Goal: Transaction & Acquisition: Purchase product/service

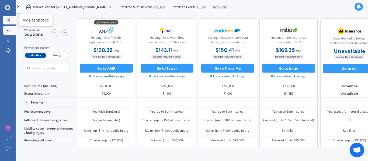
click at [8, 21] on icon at bounding box center [8, 19] width 3 height 3
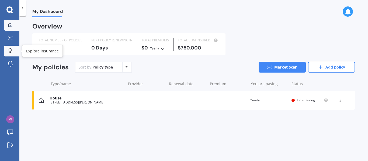
click at [12, 53] on icon at bounding box center [10, 50] width 4 height 5
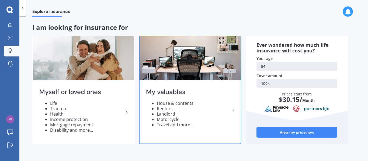
click at [195, 124] on li "Travel and more..." at bounding box center [193, 124] width 73 height 5
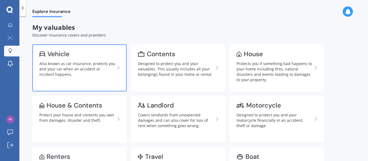
click at [66, 63] on div "Also known as car insurance, protects you and your car when an accident or inci…" at bounding box center [77, 69] width 76 height 16
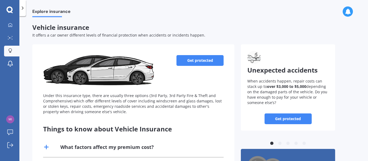
click at [213, 60] on link "Get protected" at bounding box center [199, 60] width 47 height 11
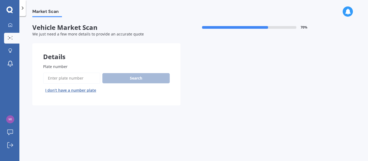
click at [79, 78] on input "Plate number" at bounding box center [71, 78] width 57 height 11
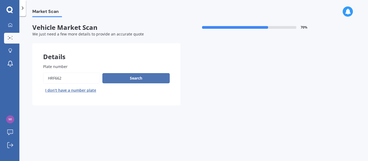
type input "HRF662"
click at [146, 79] on button "Search" at bounding box center [135, 78] width 67 height 10
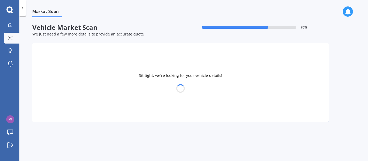
select select "FORD"
select select "RANGER"
select select "02"
select select "1971"
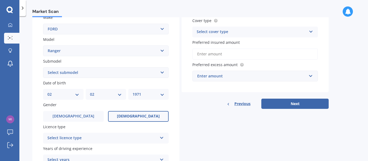
scroll to position [106, 0]
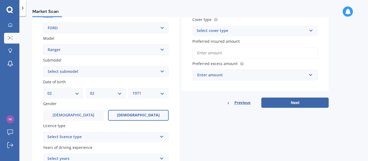
click at [163, 71] on select "Select submodel 4X2 3.2 Litre Turbo Diesel 4X2 XL 2.2 Litre Turbo Diesel 4X2 XL…" at bounding box center [106, 71] width 126 height 11
click at [199, 109] on div "Details Plate number Search I don’t have a number plate Year [DATE] Make Select…" at bounding box center [180, 68] width 296 height 260
click at [78, 92] on select "DD 01 02 03 04 05 06 07 08 09 10 11 12 13 14 15 16 17 18 19 20 21 22 23 24 25 2…" at bounding box center [63, 94] width 32 height 6
select select "01"
click at [47, 91] on select "DD 01 02 03 04 05 06 07 08 09 10 11 12 13 14 15 16 17 18 19 20 21 22 23 24 25 2…" at bounding box center [63, 94] width 32 height 6
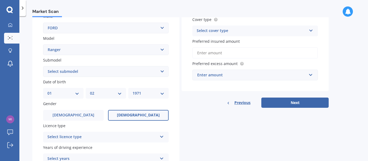
click at [120, 93] on select "MM 01 02 03 04 05 06 07 08 09 10 11 12" at bounding box center [106, 94] width 32 height 6
select select "08"
click at [90, 91] on select "MM 01 02 03 04 05 06 07 08 09 10 11 12" at bounding box center [106, 94] width 32 height 6
click at [163, 93] on select "YYYY 2025 2024 2023 2022 2021 2020 2019 2018 2017 2016 2015 2014 2013 2012 2011…" at bounding box center [149, 94] width 32 height 6
select select "1964"
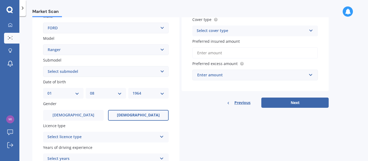
click at [133, 91] on select "YYYY 2025 2024 2023 2022 2021 2020 2019 2018 2017 2016 2015 2014 2013 2012 2011…" at bounding box center [149, 94] width 32 height 6
click at [80, 115] on label "[DEMOGRAPHIC_DATA]" at bounding box center [73, 115] width 61 height 11
click at [0, 0] on input "[DEMOGRAPHIC_DATA]" at bounding box center [0, 0] width 0 height 0
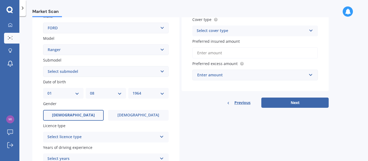
click at [162, 138] on icon at bounding box center [161, 136] width 5 height 4
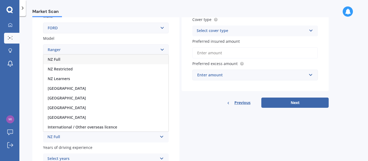
click at [78, 61] on div "NZ Full" at bounding box center [105, 60] width 125 height 10
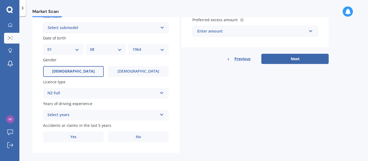
scroll to position [156, 0]
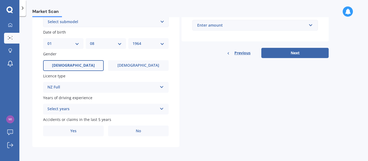
click at [163, 109] on icon at bounding box center [161, 108] width 5 height 4
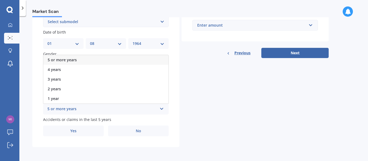
click at [97, 61] on div "5 or more years" at bounding box center [105, 60] width 125 height 10
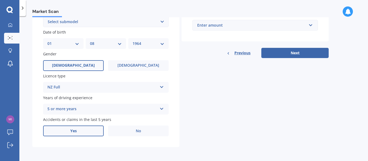
click at [81, 133] on label "Yes" at bounding box center [73, 131] width 61 height 11
click at [0, 0] on input "Yes" at bounding box center [0, 0] width 0 height 0
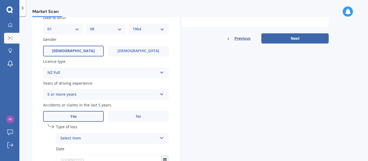
scroll to position [214, 0]
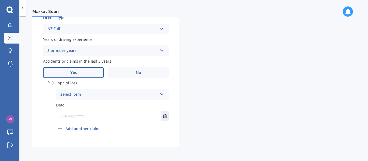
click at [162, 94] on icon at bounding box center [161, 94] width 5 height 4
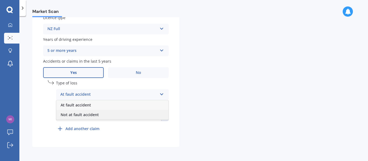
click at [97, 115] on span "Not at fault accident" at bounding box center [80, 114] width 38 height 5
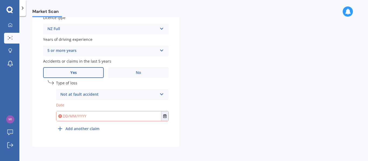
click at [97, 115] on input "text" at bounding box center [108, 117] width 105 height 10
click at [138, 72] on span "No" at bounding box center [138, 73] width 5 height 5
click at [0, 0] on input "No" at bounding box center [0, 0] width 0 height 0
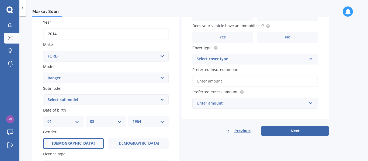
scroll to position [0, 0]
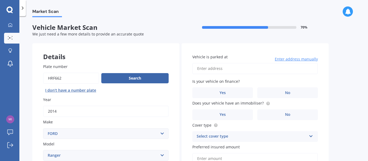
click at [249, 71] on input "Vehicle is parked at" at bounding box center [255, 68] width 126 height 11
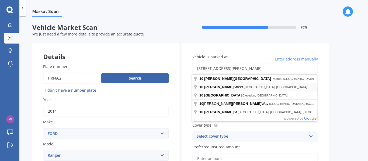
type input "[STREET_ADDRESS][PERSON_NAME]"
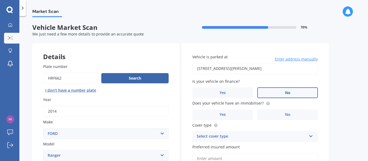
click at [272, 93] on label "No" at bounding box center [287, 93] width 61 height 11
click at [0, 0] on input "No" at bounding box center [0, 0] width 0 height 0
click at [236, 118] on label "Yes" at bounding box center [222, 115] width 61 height 11
click at [0, 0] on input "Yes" at bounding box center [0, 0] width 0 height 0
click at [311, 137] on icon at bounding box center [311, 136] width 5 height 4
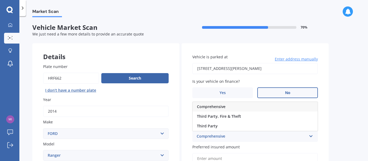
click at [264, 107] on div "Comprehensive" at bounding box center [255, 107] width 125 height 10
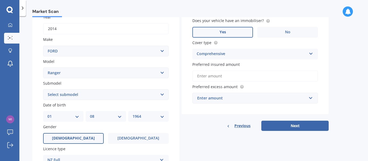
scroll to position [84, 0]
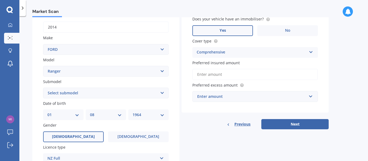
click at [243, 75] on input "Preferred insured amount" at bounding box center [255, 74] width 126 height 11
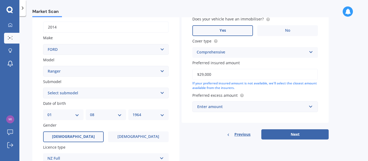
type input "$29,000"
click at [310, 107] on input "text" at bounding box center [253, 107] width 121 height 10
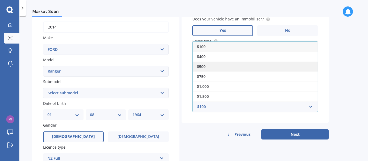
click at [246, 66] on div "$500" at bounding box center [255, 67] width 125 height 10
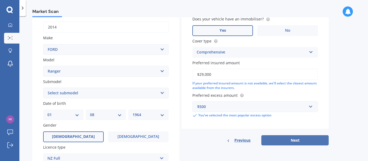
click at [295, 138] on button "Next" at bounding box center [294, 140] width 67 height 10
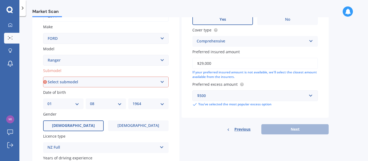
scroll to position [96, 0]
click at [163, 80] on select "Select submodel 4X2 3.2 Litre Turbo Diesel 4X2 XL 2.2 Litre Turbo Diesel 4X2 XL…" at bounding box center [106, 81] width 126 height 11
click at [161, 79] on select "Select submodel 4X2 3.2 Litre Turbo Diesel 4X2 XL 2.2 Litre Turbo Diesel 4X2 XL…" at bounding box center [106, 81] width 126 height 11
click at [162, 82] on select "Select submodel 4X2 3.2 Litre Turbo Diesel 4X2 XL 2.2 Litre Turbo Diesel 4X2 XL…" at bounding box center [106, 81] width 126 height 11
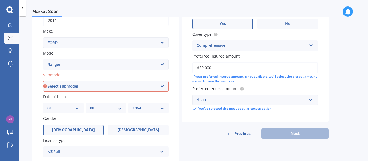
scroll to position [91, 0]
click at [162, 88] on select "Select submodel 4X2 3.2 Litre Turbo Diesel 4X2 XL 2.2 Litre Turbo Diesel 4X2 XL…" at bounding box center [106, 86] width 126 height 11
select select "XL 3.2 LITRE TURBO DIESEL"
click at [43, 81] on select "Select submodel 4X2 3.2 Litre Turbo Diesel 4X2 XL 2.2 Litre Turbo Diesel 4X2 XL…" at bounding box center [106, 86] width 126 height 11
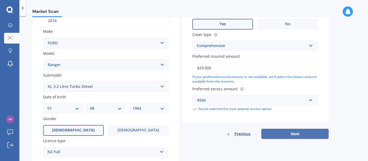
click at [305, 132] on button "Next" at bounding box center [294, 134] width 67 height 10
select select "01"
select select "08"
select select "1964"
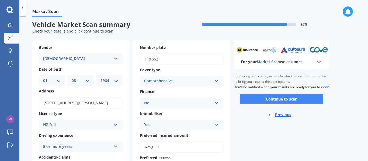
scroll to position [0, 0]
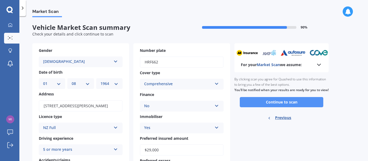
click at [294, 107] on button "Continue to scan" at bounding box center [282, 102] width 84 height 10
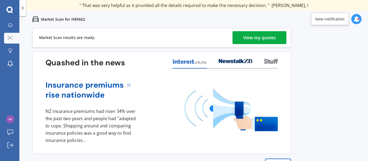
click at [267, 36] on div "View my quotes" at bounding box center [259, 37] width 33 height 13
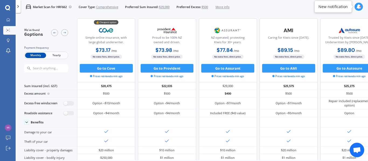
click at [8, 8] on icon at bounding box center [7, 7] width 5 height 5
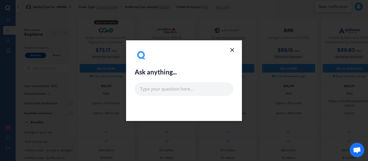
click at [231, 51] on icon at bounding box center [232, 50] width 6 height 6
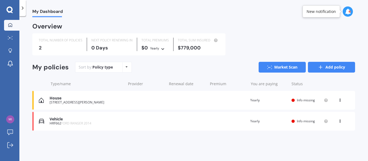
click at [329, 69] on link "Add policy" at bounding box center [331, 67] width 47 height 11
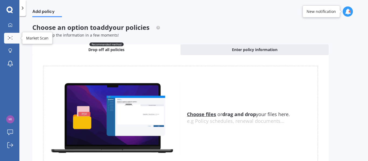
click at [11, 39] on icon at bounding box center [10, 38] width 5 height 4
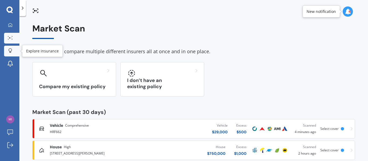
click at [12, 53] on icon at bounding box center [10, 50] width 4 height 5
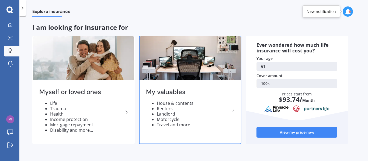
click at [181, 110] on li "Renters" at bounding box center [193, 108] width 73 height 5
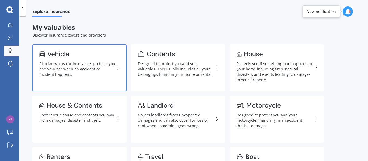
click at [89, 76] on div "Also known as car insurance, protects you and your car when an accident or inci…" at bounding box center [77, 69] width 76 height 16
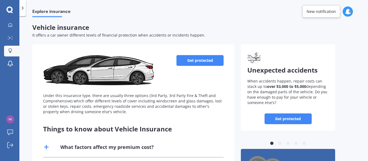
click at [208, 58] on link "Get protected" at bounding box center [199, 60] width 47 height 11
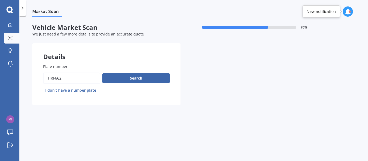
click at [86, 79] on input "Plate number" at bounding box center [71, 78] width 57 height 11
type input "H"
type input "ecy851"
click at [126, 76] on button "Search" at bounding box center [135, 78] width 67 height 10
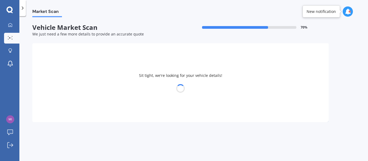
select select "SUZUKI"
select select "SX4"
select select "01"
select select "08"
select select "1964"
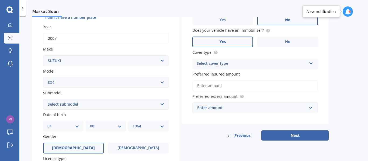
scroll to position [73, 0]
click at [163, 105] on select "Select submodel (All)" at bounding box center [106, 104] width 126 height 11
select select "(ALL)"
click at [43, 99] on select "Select submodel (All)" at bounding box center [106, 104] width 126 height 11
click at [78, 128] on select "DD 01 02 03 04 05 06 07 08 09 10 11 12 13 14 15 16 17 18 19 20 21 22 23 24 25 2…" at bounding box center [63, 126] width 32 height 6
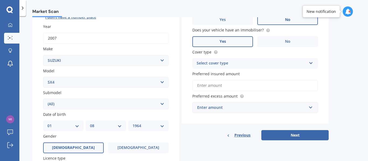
select select "02"
click at [47, 123] on select "DD 01 02 03 04 05 06 07 08 09 10 11 12 13 14 15 16 17 18 19 20 21 22 23 24 25 2…" at bounding box center [63, 126] width 32 height 6
click at [121, 127] on select "MM 01 02 03 04 05 06 07 08 09 10 11 12" at bounding box center [106, 126] width 32 height 6
select select "02"
click at [90, 123] on select "MM 01 02 03 04 05 06 07 08 09 10 11 12" at bounding box center [106, 126] width 32 height 6
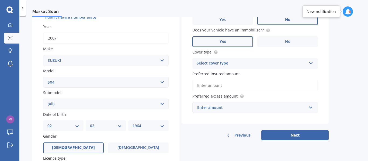
click at [161, 127] on select "YYYY 2025 2024 2023 2022 2021 2020 2019 2018 2017 2016 2015 2014 2013 2012 2011…" at bounding box center [149, 126] width 32 height 6
select select "1971"
click at [133, 123] on select "YYYY 2025 2024 2023 2022 2021 2020 2019 2018 2017 2016 2015 2014 2013 2012 2011…" at bounding box center [149, 126] width 32 height 6
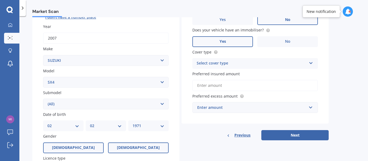
click at [135, 148] on span "[DEMOGRAPHIC_DATA]" at bounding box center [138, 148] width 43 height 5
click at [0, 0] on input "[DEMOGRAPHIC_DATA]" at bounding box center [0, 0] width 0 height 0
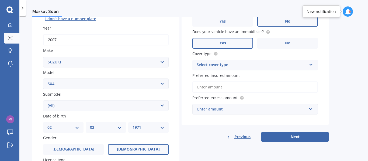
scroll to position [72, 0]
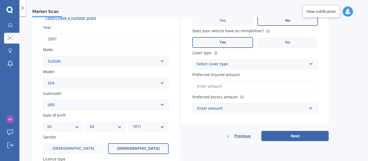
click at [310, 65] on icon at bounding box center [311, 63] width 5 height 4
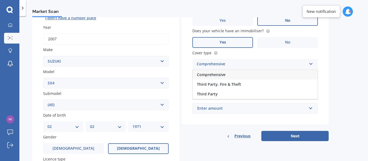
click at [236, 74] on div "Comprehensive" at bounding box center [255, 75] width 125 height 10
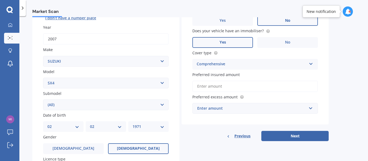
click at [231, 88] on input "Preferred insured amount" at bounding box center [255, 86] width 126 height 11
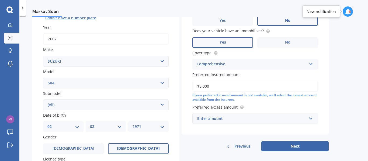
type input "$5,000"
click at [307, 117] on input "text" at bounding box center [253, 119] width 121 height 10
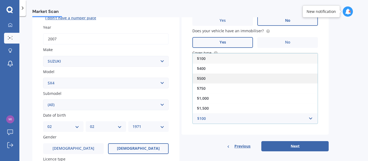
click at [223, 79] on div "$500" at bounding box center [255, 79] width 125 height 10
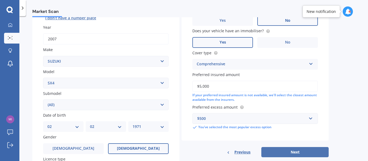
click at [278, 151] on button "Next" at bounding box center [294, 152] width 67 height 10
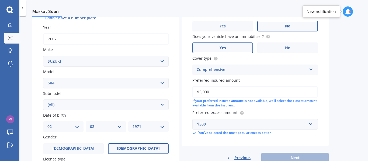
scroll to position [37, 0]
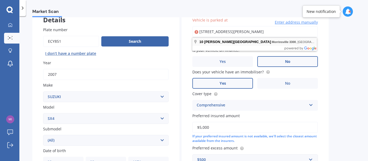
type input "[STREET_ADDRESS][PERSON_NAME]"
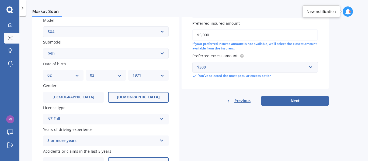
scroll to position [129, 0]
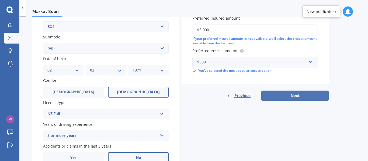
click at [291, 98] on button "Next" at bounding box center [294, 96] width 67 height 10
select select "02"
select select "1971"
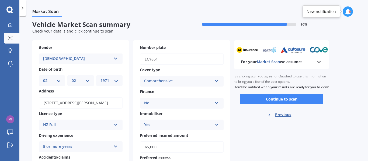
scroll to position [0, 0]
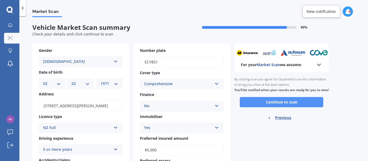
click at [285, 107] on button "Continue to scan" at bounding box center [282, 102] width 84 height 10
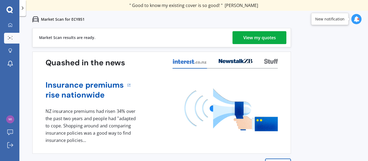
click at [262, 37] on div "View my quotes" at bounding box center [259, 37] width 33 height 13
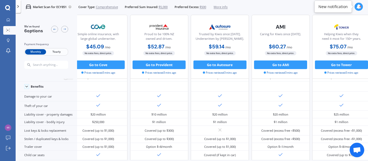
scroll to position [0, 86]
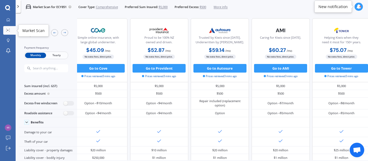
click at [9, 28] on link "Market Scan" at bounding box center [9, 30] width 12 height 9
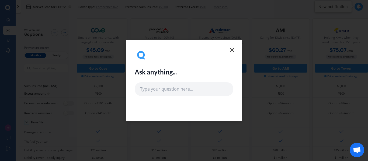
click at [232, 48] on icon at bounding box center [232, 50] width 6 height 6
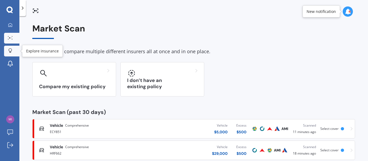
click at [16, 52] on link "Explore insurance" at bounding box center [11, 51] width 15 height 11
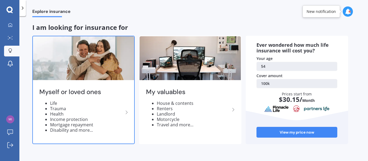
click at [52, 60] on img at bounding box center [83, 58] width 101 height 44
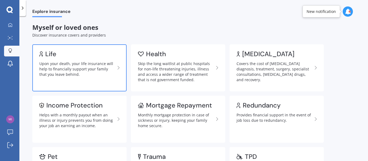
click at [74, 69] on div "Upon your death, your life insurance will help to financially support your fami…" at bounding box center [77, 69] width 76 height 16
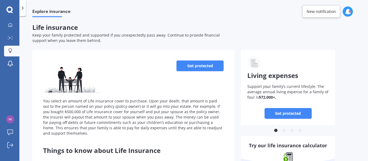
click at [199, 67] on link "Get protected" at bounding box center [199, 66] width 47 height 11
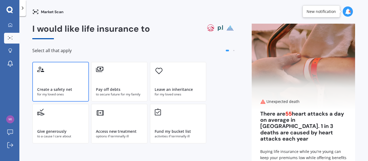
click at [69, 84] on div "Create a safety net for my loved ones" at bounding box center [60, 82] width 57 height 40
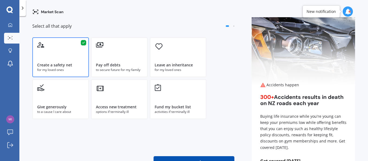
scroll to position [50, 0]
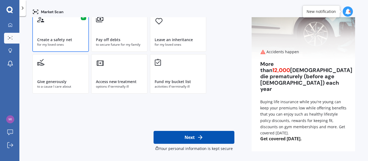
click at [184, 138] on button "Next" at bounding box center [194, 137] width 81 height 13
select select "02"
select select "1971"
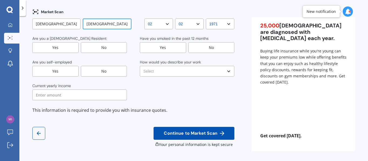
scroll to position [0, 0]
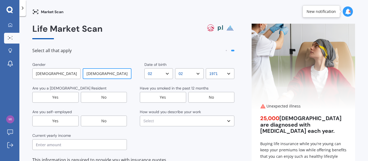
click at [46, 74] on div "[DEMOGRAPHIC_DATA]" at bounding box center [56, 73] width 48 height 11
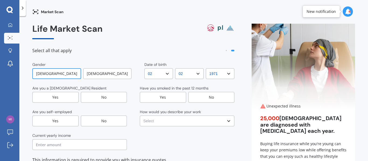
click at [47, 99] on div "Yes" at bounding box center [55, 97] width 46 height 11
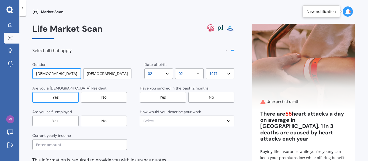
click at [100, 121] on div "No" at bounding box center [104, 121] width 46 height 11
click at [76, 145] on input "text" at bounding box center [79, 145] width 95 height 11
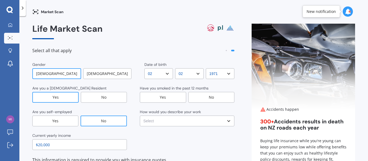
type input "$20,000"
click at [163, 75] on select "DD DD 01 02 03 04 05 06 07 08 09 10 11 12 13 14 15 16 17 18 19 20 21 22 23 24 2…" at bounding box center [158, 73] width 29 height 11
select select "01"
click at [144, 68] on select "DD DD 01 02 03 04 05 06 07 08 09 10 11 12 13 14 15 16 17 18 19 20 21 22 23 24 2…" at bounding box center [158, 73] width 29 height 11
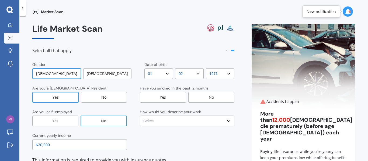
click at [194, 72] on select "MM MM 01 02 03 04 05 06 07 08 09 10 11 12" at bounding box center [189, 73] width 29 height 11
select select "08"
click at [175, 68] on select "MM MM 01 02 03 04 05 06 07 08 09 10 11 12" at bounding box center [189, 73] width 29 height 11
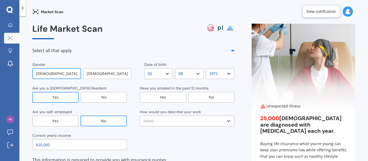
click at [226, 74] on select "YYYY YYYY 2009 2008 2007 2006 2005 2004 2003 2002 2001 2000 1999 1998 1997 1996…" at bounding box center [220, 73] width 29 height 11
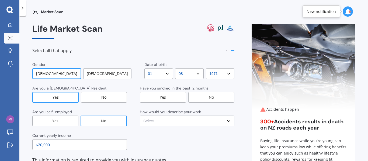
select select "1964"
click at [206, 68] on select "YYYY YYYY 2009 2008 2007 2006 2005 2004 2003 2002 2001 2000 1999 1998 1997 1996…" at bounding box center [220, 73] width 29 height 11
click at [206, 101] on div "No" at bounding box center [211, 97] width 46 height 11
click at [228, 121] on select "Select No manual work e.g. lawyer, consultant, engineer Light manual work [PERS…" at bounding box center [187, 121] width 95 height 11
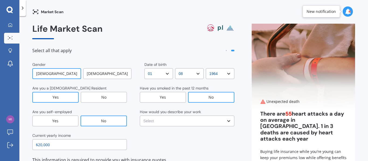
select select "Light manual work e.g. plumber, nurse, hairdresser"
click at [140, 116] on select "Select No manual work e.g. lawyer, consultant, engineer Light manual work [PERS…" at bounding box center [187, 121] width 95 height 11
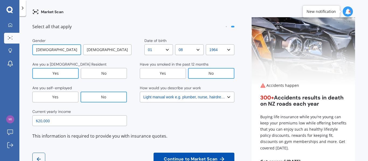
scroll to position [50, 0]
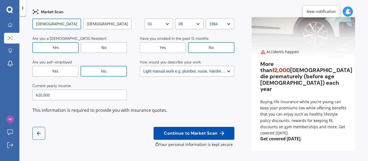
click at [197, 133] on span "Continue to Market Scan" at bounding box center [191, 133] width 56 height 5
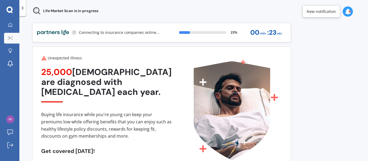
scroll to position [0, 0]
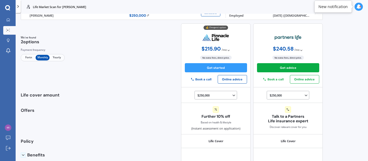
scroll to position [10, 0]
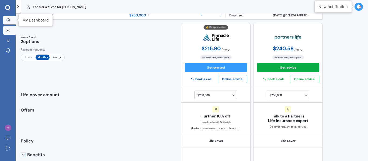
click at [6, 22] on link "My Dashboard" at bounding box center [9, 20] width 12 height 9
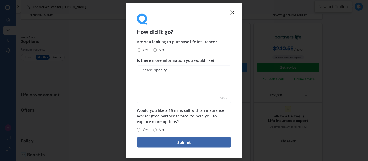
click at [234, 12] on icon at bounding box center [232, 12] width 6 height 6
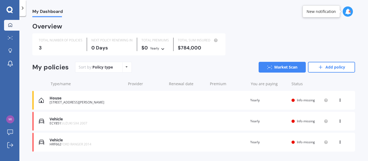
click at [58, 99] on div "House" at bounding box center [87, 98] width 74 height 5
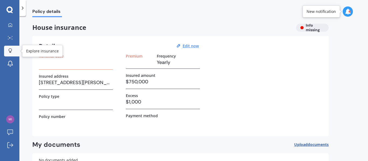
click at [8, 49] on icon at bounding box center [10, 50] width 4 height 5
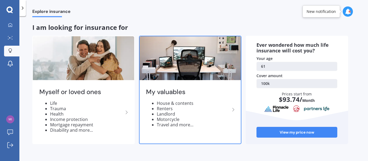
click at [168, 68] on img at bounding box center [190, 58] width 101 height 44
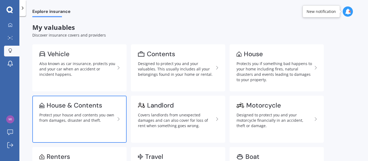
click at [91, 108] on div "House & Contents" at bounding box center [74, 105] width 55 height 5
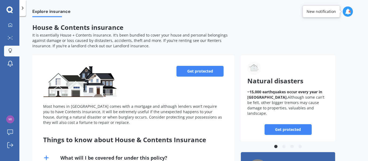
click at [202, 74] on link "Get protected" at bounding box center [199, 71] width 47 height 11
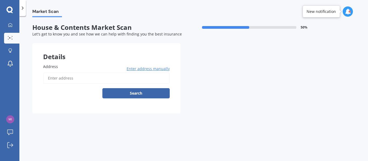
click at [113, 79] on input "Address" at bounding box center [106, 78] width 127 height 11
type input "[STREET_ADDRESS][PERSON_NAME]"
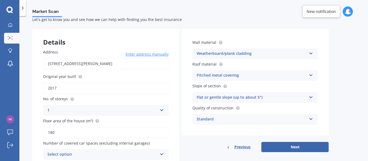
scroll to position [38, 0]
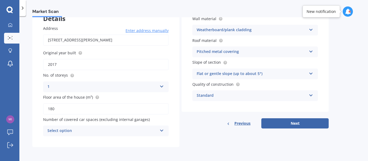
click at [163, 131] on icon at bounding box center [161, 130] width 5 height 4
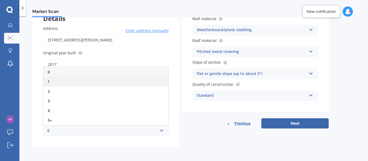
click at [112, 80] on div "1" at bounding box center [105, 82] width 125 height 10
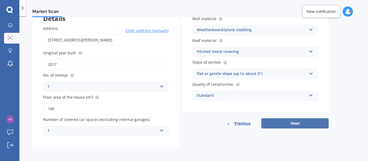
click at [315, 121] on button "Next" at bounding box center [294, 124] width 67 height 10
select select "01"
select select "08"
select select "1964"
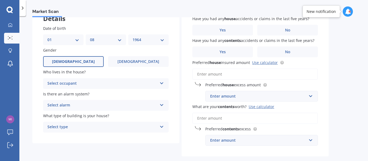
scroll to position [0, 0]
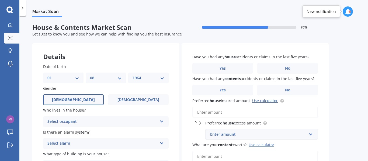
click at [76, 78] on select "DD 01 02 03 04 05 06 07 08 09 10 11 12 13 14 15 16 17 18 19 20 21 22 23 24 25 2…" at bounding box center [63, 78] width 32 height 6
click at [103, 119] on div "Select occupant" at bounding box center [102, 122] width 110 height 6
click at [90, 131] on div "Owner" at bounding box center [105, 133] width 125 height 10
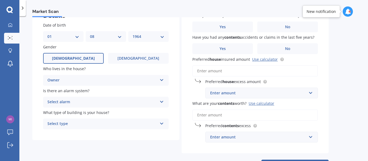
scroll to position [42, 0]
click at [163, 101] on icon at bounding box center [161, 101] width 5 height 4
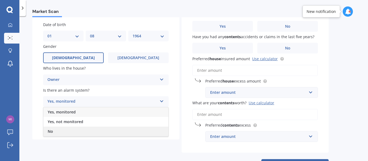
click at [68, 130] on div "No" at bounding box center [105, 132] width 125 height 10
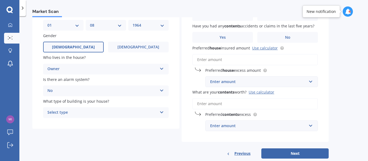
scroll to position [64, 0]
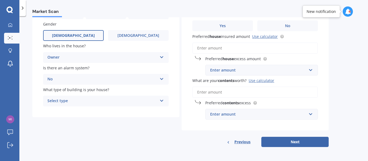
click at [162, 101] on icon at bounding box center [161, 100] width 5 height 4
click at [100, 112] on div "Freestanding" at bounding box center [105, 112] width 125 height 10
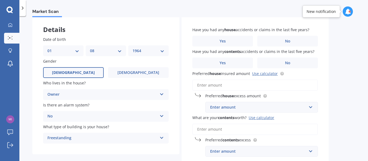
scroll to position [19, 0]
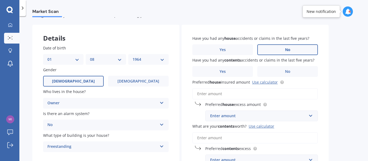
click at [293, 48] on label "No" at bounding box center [287, 49] width 61 height 11
click at [0, 0] on input "No" at bounding box center [0, 0] width 0 height 0
click at [287, 70] on span "No" at bounding box center [287, 71] width 5 height 5
click at [0, 0] on input "No" at bounding box center [0, 0] width 0 height 0
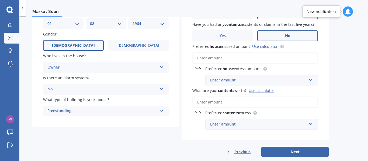
scroll to position [55, 0]
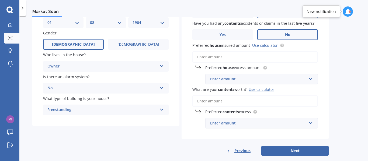
click at [258, 58] on input "Preferred house insured amount Use calculator" at bounding box center [255, 56] width 126 height 11
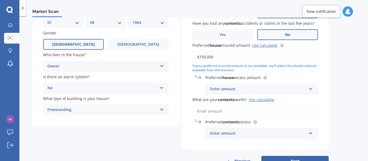
type input "$750,000"
click at [287, 91] on div "Enter amount" at bounding box center [258, 89] width 96 height 6
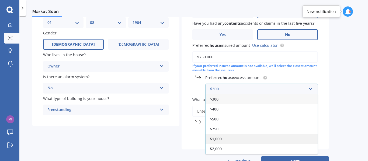
click at [227, 139] on div "$1,000" at bounding box center [262, 139] width 112 height 10
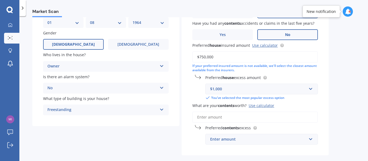
click at [239, 115] on input "What are your contents worth? Use calculator" at bounding box center [255, 117] width 126 height 11
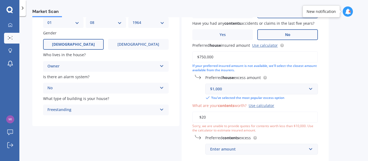
type input "$2"
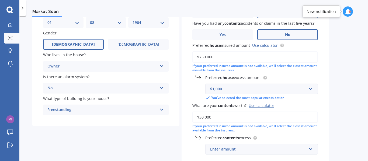
type input "$30,000"
click at [292, 146] on input "text" at bounding box center [260, 149] width 108 height 10
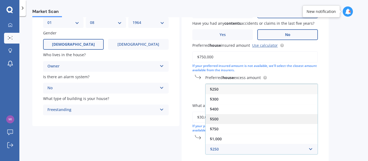
click at [253, 119] on div "$500" at bounding box center [262, 119] width 112 height 10
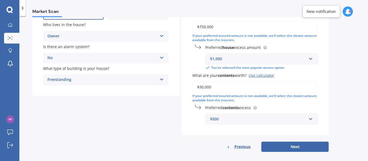
scroll to position [90, 0]
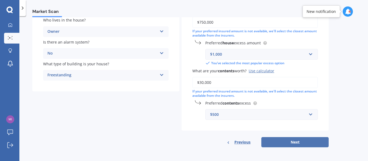
click at [295, 139] on button "Next" at bounding box center [294, 142] width 67 height 10
select select "01"
select select "08"
select select "1964"
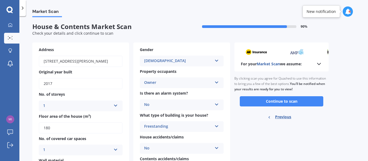
scroll to position [0, 0]
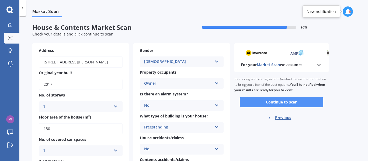
click at [300, 105] on button "Continue to scan" at bounding box center [282, 102] width 84 height 10
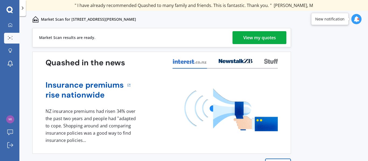
click at [272, 40] on div "View my quotes" at bounding box center [259, 37] width 33 height 13
